Goal: Task Accomplishment & Management: Use online tool/utility

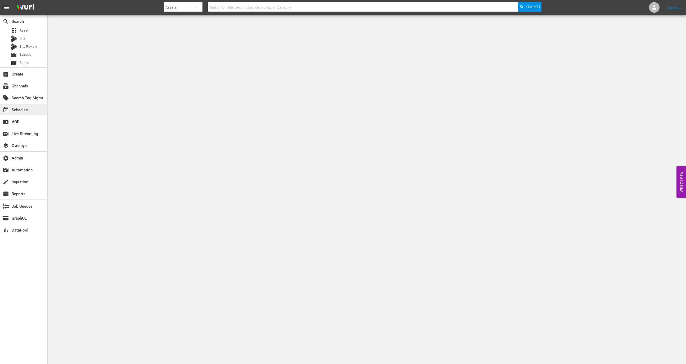
click at [35, 107] on div "event_available Schedule" at bounding box center [23, 109] width 47 height 11
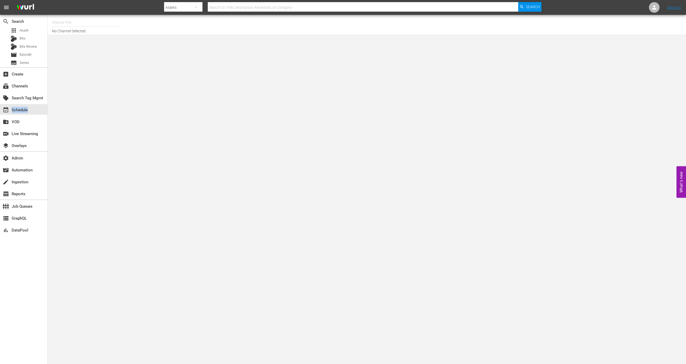
click at [35, 107] on div "event_available Schedule" at bounding box center [23, 109] width 47 height 11
click at [78, 24] on input "text" at bounding box center [86, 22] width 68 height 13
click at [83, 36] on div "Dry Bar Comedy (370 - drybar_drybarcomedy_1)" at bounding box center [124, 37] width 137 height 13
type input "Dry Bar Comedy (370 - drybar_drybarcomedy_1)"
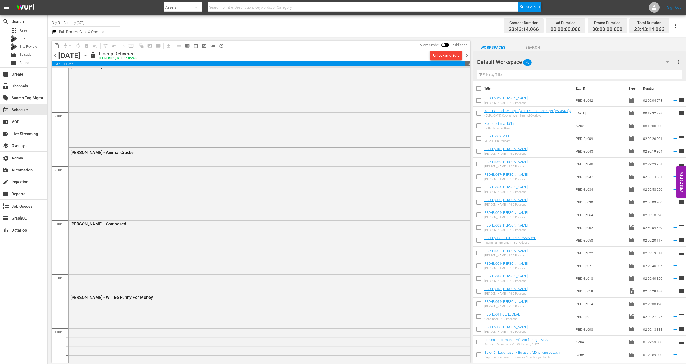
scroll to position [1553, 0]
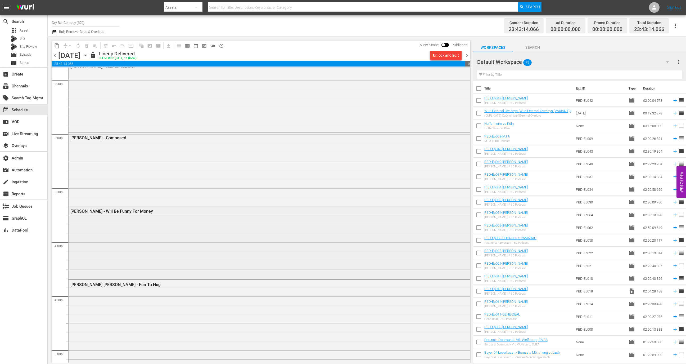
click at [121, 214] on div "Brad Upton - Will Be Funny For Money" at bounding box center [269, 210] width 401 height 9
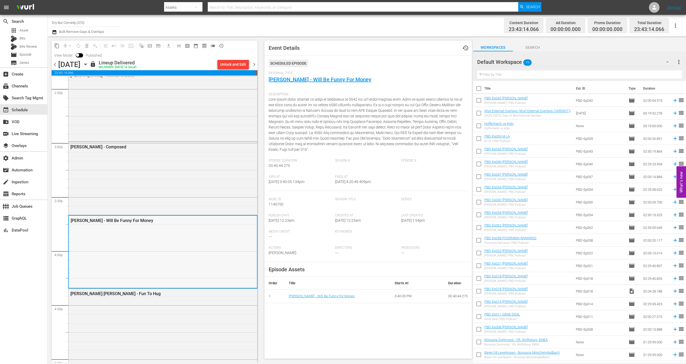
click at [174, 219] on div "Brad Upton - Will Be Funny For Money" at bounding box center [149, 220] width 157 height 5
click at [175, 186] on div "Kellen Erskine - Composed" at bounding box center [163, 178] width 189 height 72
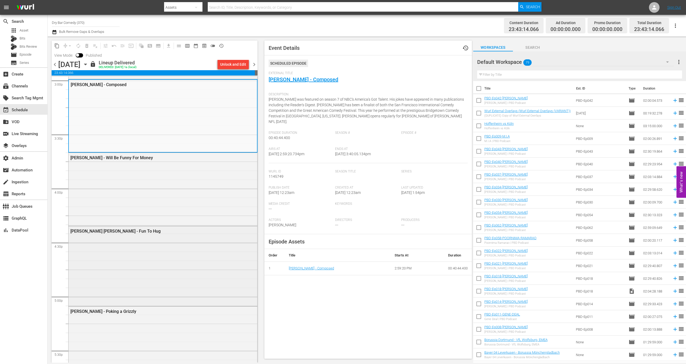
click at [166, 258] on div "Jenna Kim Jones - Fun To Hug" at bounding box center [163, 265] width 189 height 78
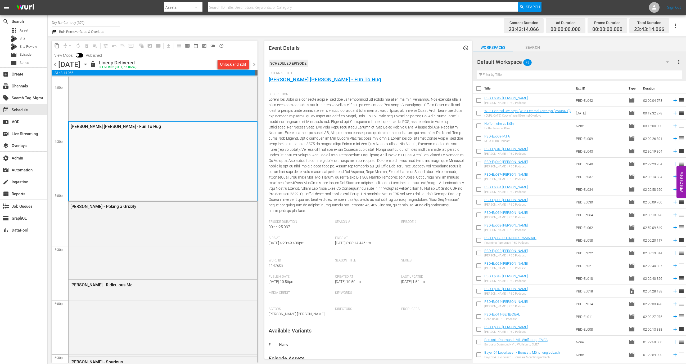
scroll to position [1777, 0]
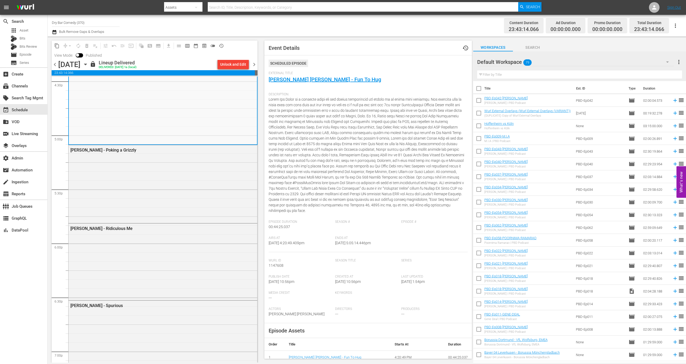
click at [166, 258] on div "Karen Rontowski - Ridiculous Me" at bounding box center [163, 260] width 189 height 75
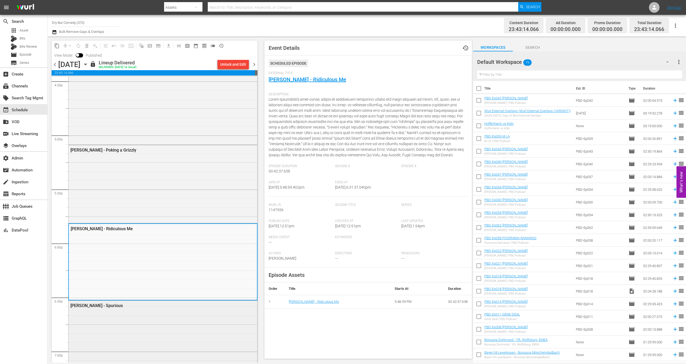
click at [169, 320] on div "Alex Velluto - Spurious" at bounding box center [163, 345] width 189 height 91
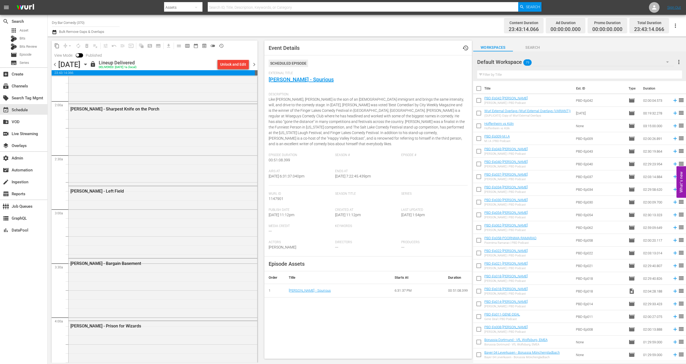
scroll to position [0, 0]
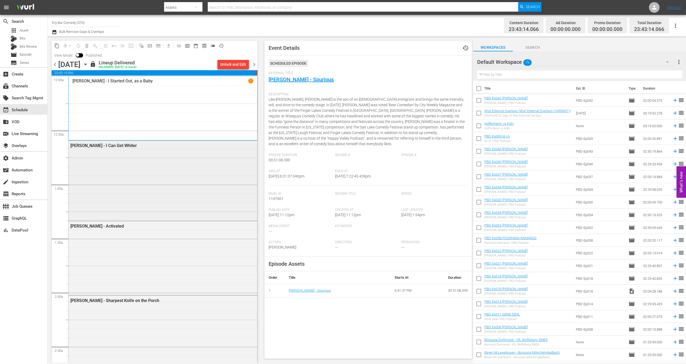
click at [173, 170] on div "Mike Burton - I Can Get Whiter" at bounding box center [163, 180] width 189 height 79
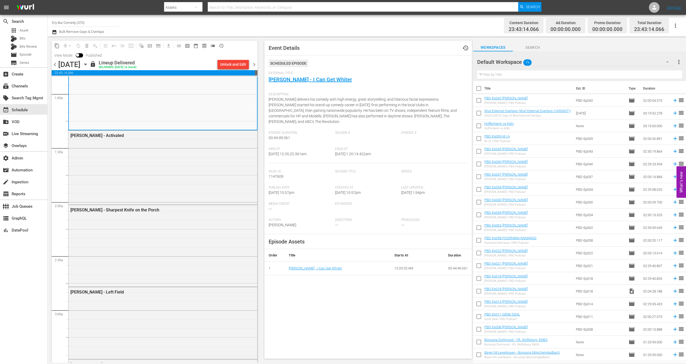
scroll to position [120, 0]
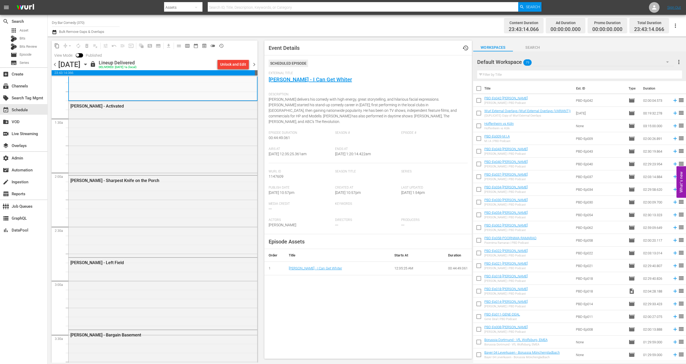
click at [171, 183] on div "Jessi Campbell - Sharpest Knife on the Porch" at bounding box center [163, 179] width 189 height 9
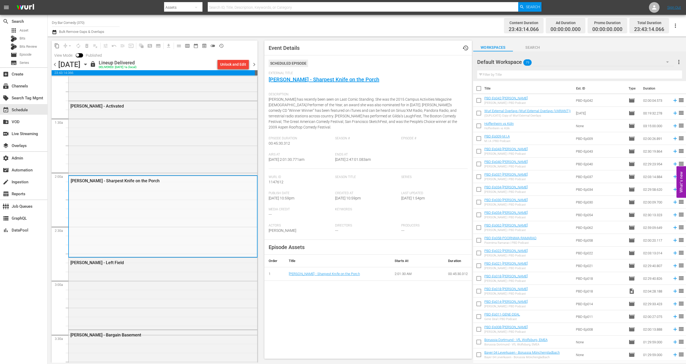
click at [252, 65] on span "chevron_right" at bounding box center [254, 64] width 7 height 7
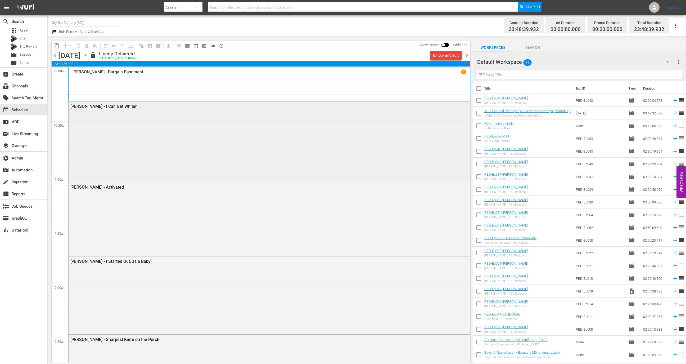
click at [205, 151] on div "Mike Burton - I Can Get Whiter" at bounding box center [269, 140] width 401 height 79
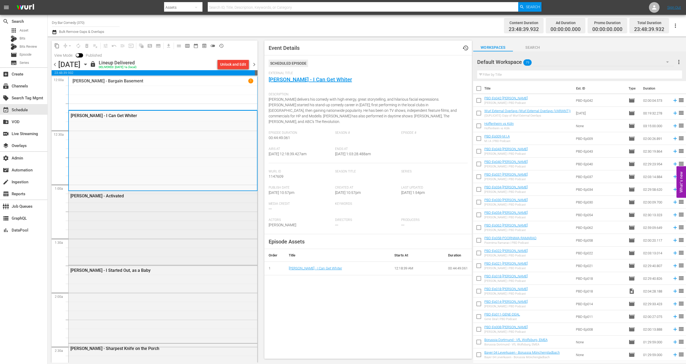
click at [195, 219] on div "Tommy Ryman - Activated" at bounding box center [163, 227] width 189 height 73
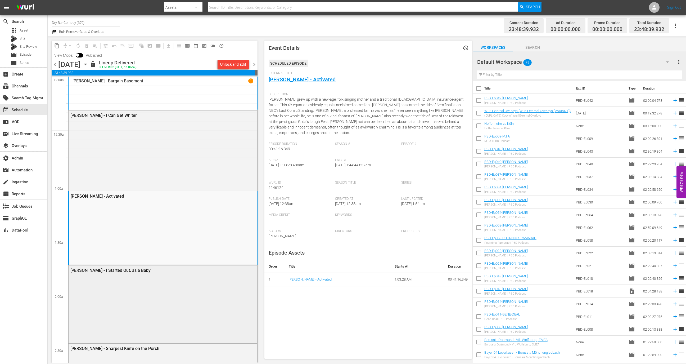
click at [176, 300] on div "Greg Morton - I Started Out, as a Baby" at bounding box center [163, 303] width 189 height 77
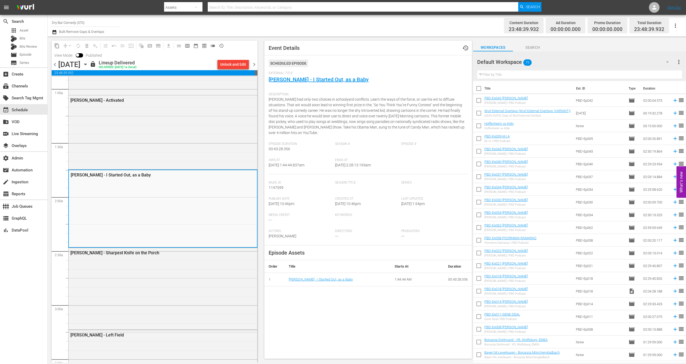
scroll to position [211, 0]
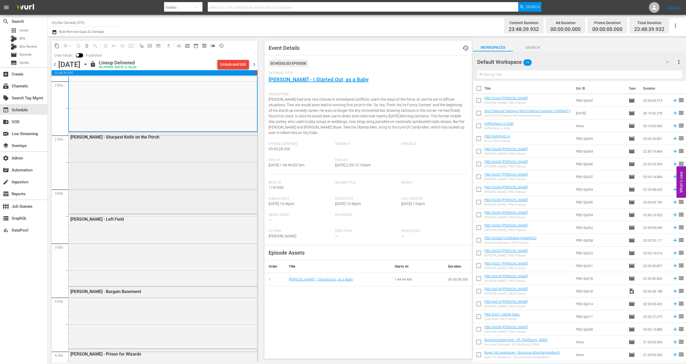
click at [189, 189] on div "Jessi Campbell - Sharpest Knife on the Porch" at bounding box center [163, 172] width 189 height 80
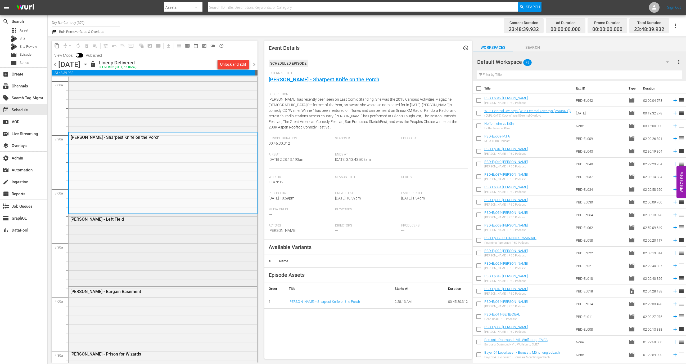
click at [188, 235] on div "Andy Hendrickson - Left Field" at bounding box center [163, 249] width 189 height 71
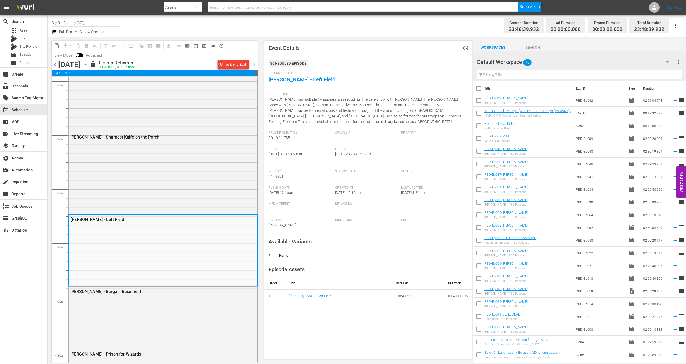
click at [174, 310] on div "Andy Peters - Bargain Basement" at bounding box center [163, 316] width 189 height 61
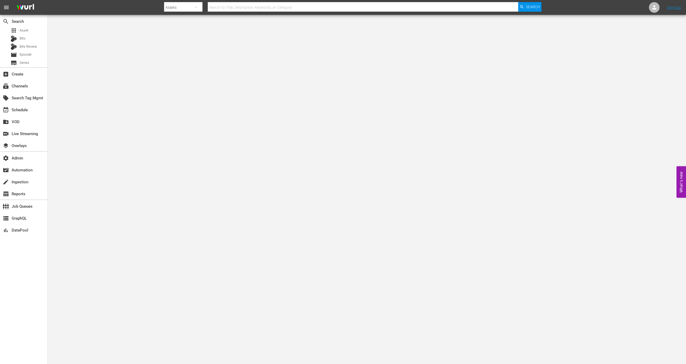
click at [30, 103] on div "event_available Schedule" at bounding box center [23, 109] width 47 height 12
click at [30, 106] on div "event_available Schedule" at bounding box center [23, 109] width 47 height 11
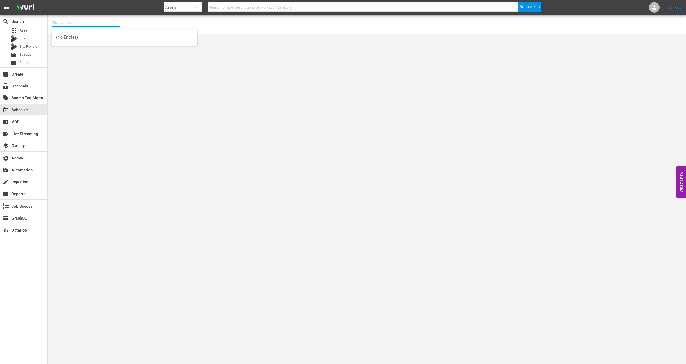
click at [78, 25] on input "text" at bounding box center [86, 22] width 68 height 13
click at [84, 41] on div "Dry Bar Comedy (370 - drybar_drybarcomedy_1)" at bounding box center [124, 37] width 137 height 13
type input "Dry Bar Comedy (370 - drybar_drybarcomedy_1)"
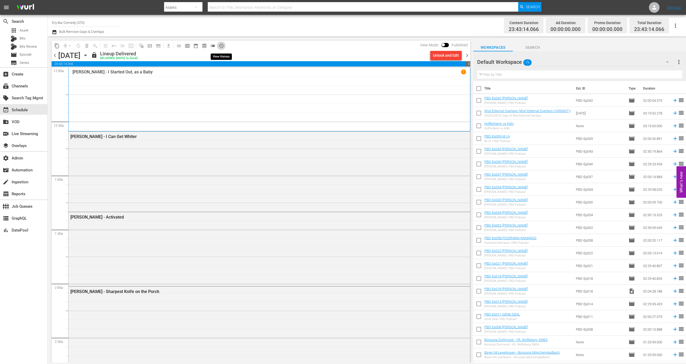
click at [222, 45] on span "history_outlined" at bounding box center [221, 45] width 5 height 5
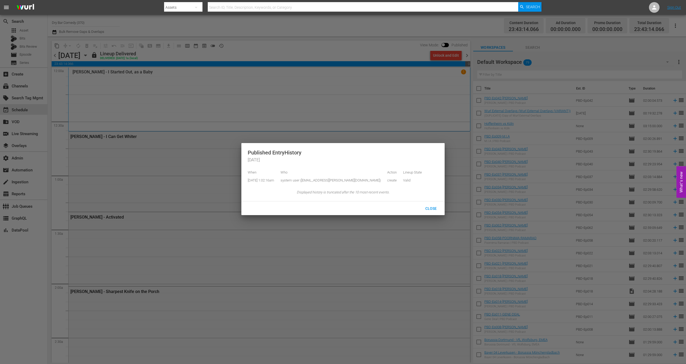
click at [194, 86] on div at bounding box center [343, 182] width 686 height 364
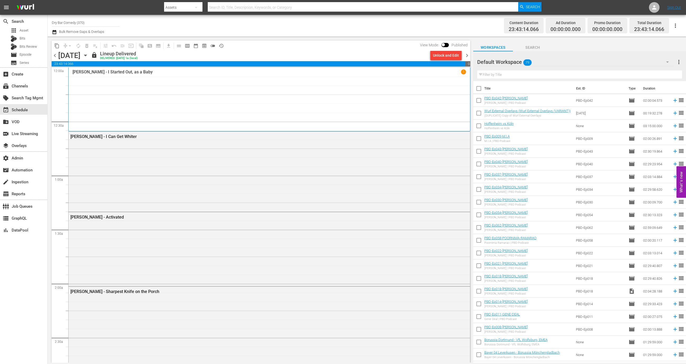
click at [468, 56] on span "chevron_right" at bounding box center [467, 55] width 7 height 7
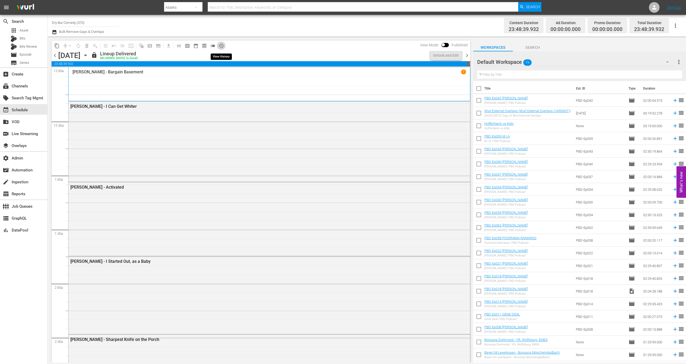
click at [224, 44] on button "history_outlined" at bounding box center [221, 46] width 8 height 8
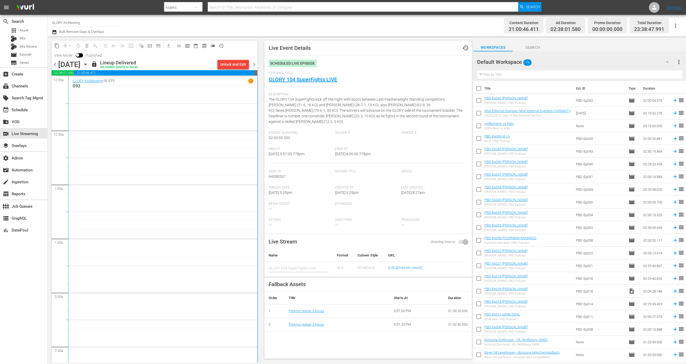
scroll to position [1863, 0]
